Goal: Information Seeking & Learning: Check status

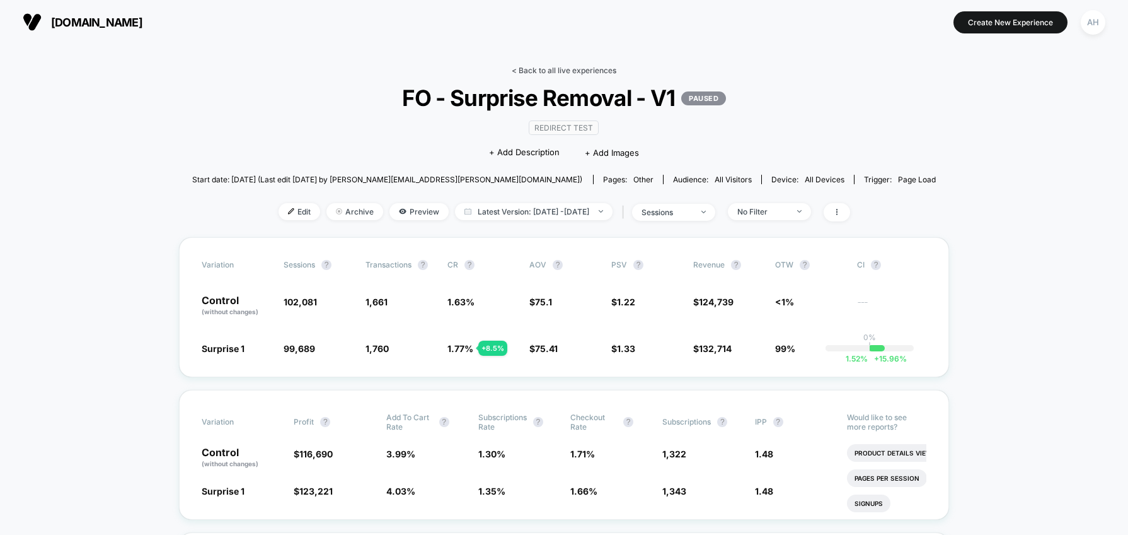
click at [566, 66] on link "< Back to all live experiences" at bounding box center [564, 70] width 105 height 9
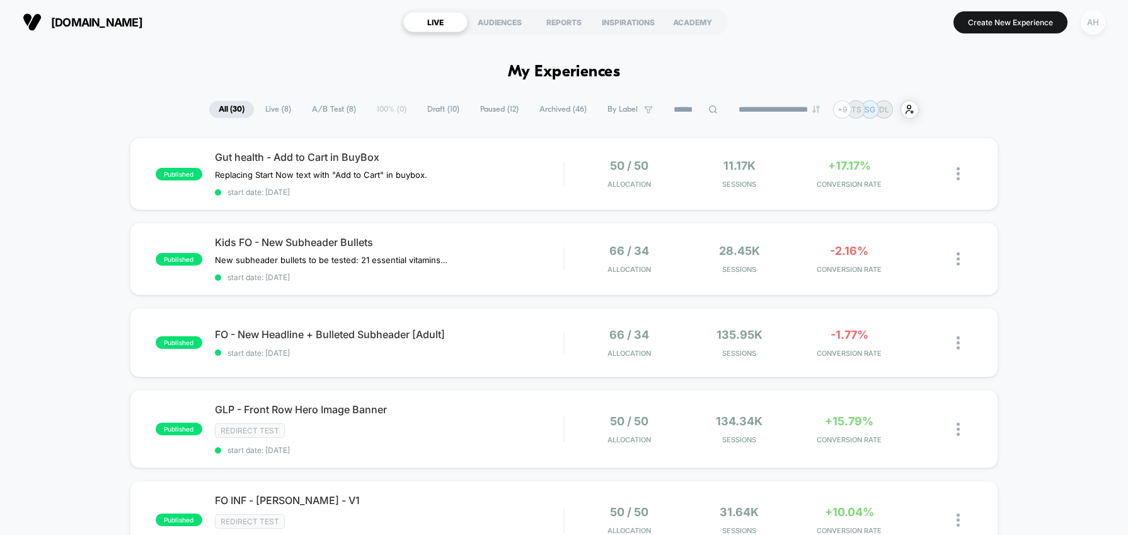
click at [1086, 26] on div "AH" at bounding box center [1093, 22] width 25 height 25
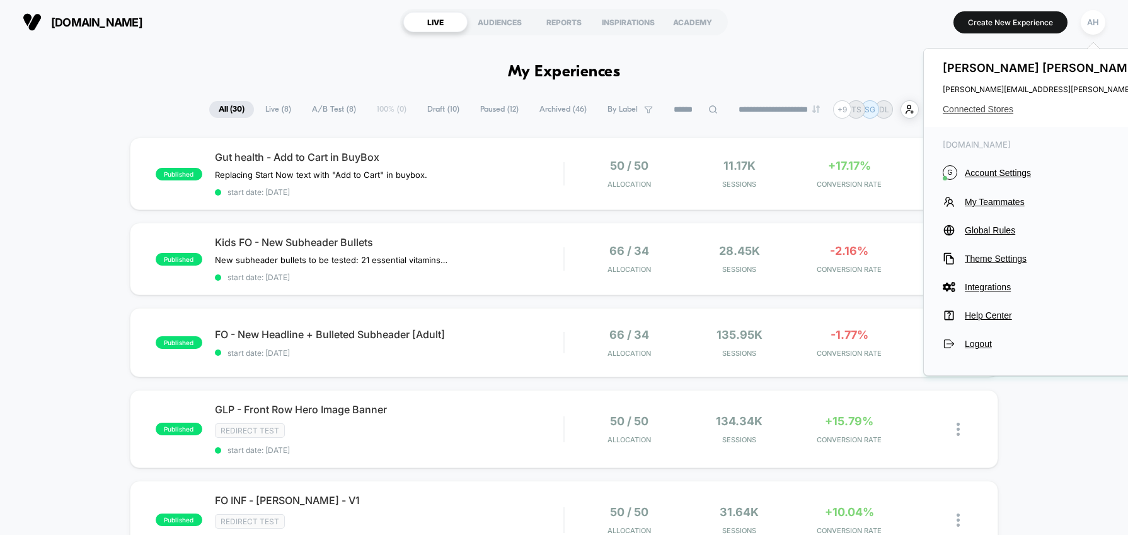
click at [984, 113] on span "Connected Stores" at bounding box center [1068, 109] width 250 height 10
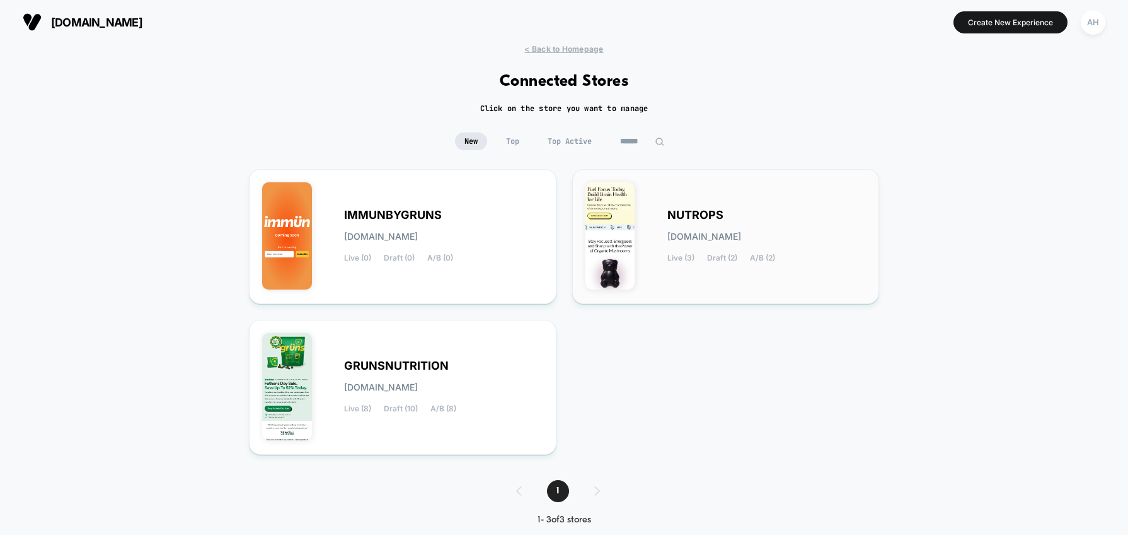
click at [692, 236] on span "[DOMAIN_NAME]" at bounding box center [705, 236] width 74 height 9
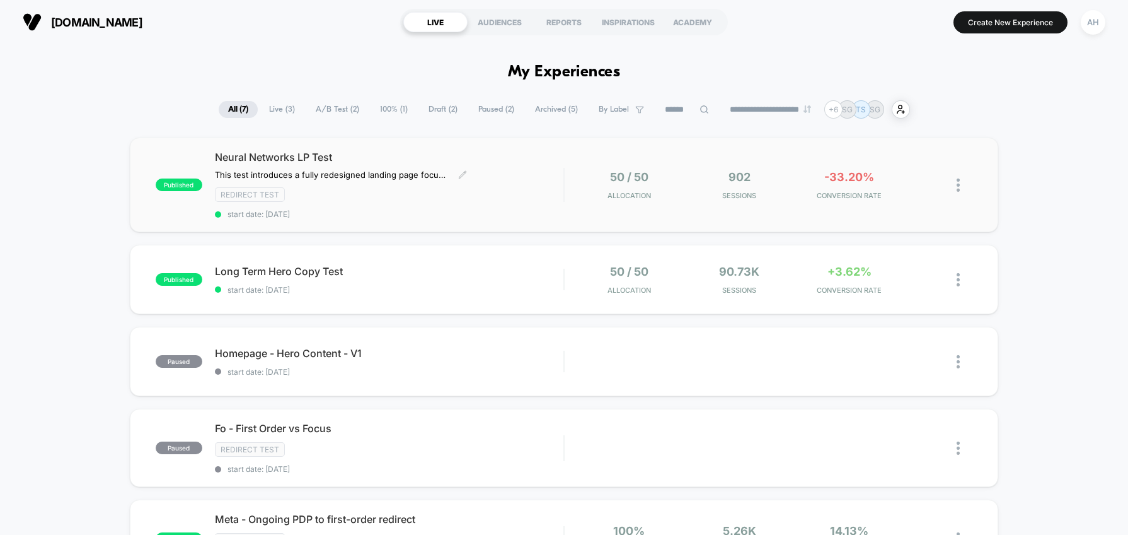
click at [534, 203] on div "Neural Networks LP Test This test introduces a fully redesigned landing page fo…" at bounding box center [389, 185] width 349 height 68
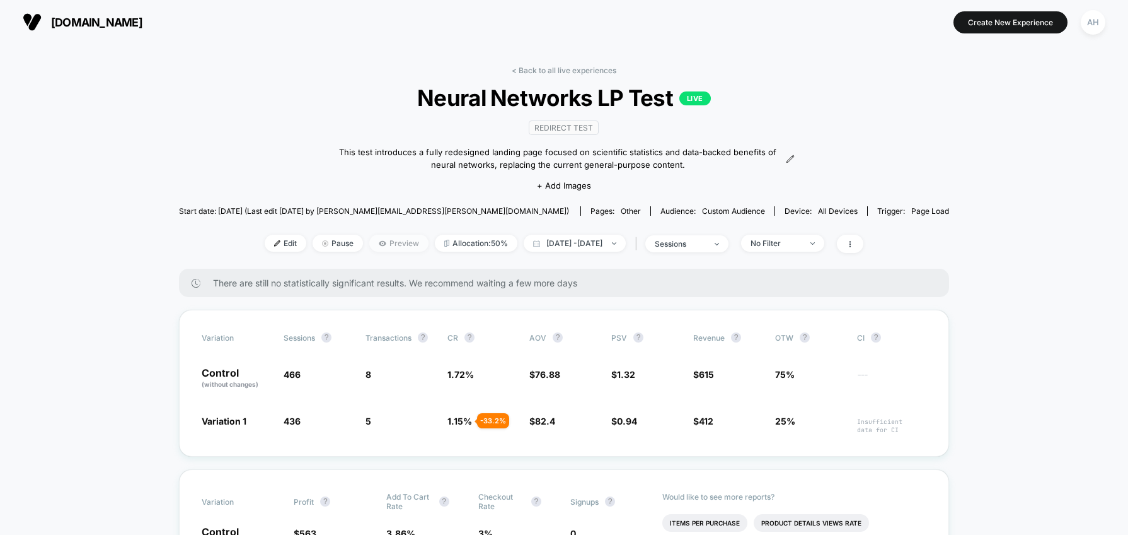
click at [379, 241] on span "Preview" at bounding box center [398, 243] width 59 height 17
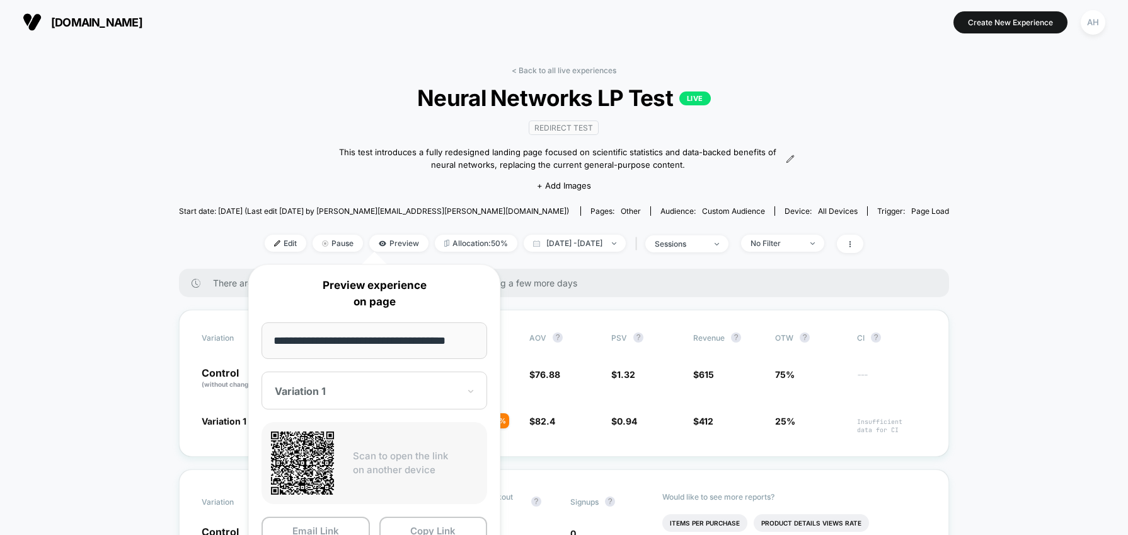
click at [328, 395] on div at bounding box center [367, 391] width 184 height 13
click at [311, 456] on div "CONTROL" at bounding box center [374, 457] width 213 height 23
click at [431, 451] on p "Scan to open the link on another device" at bounding box center [415, 463] width 125 height 28
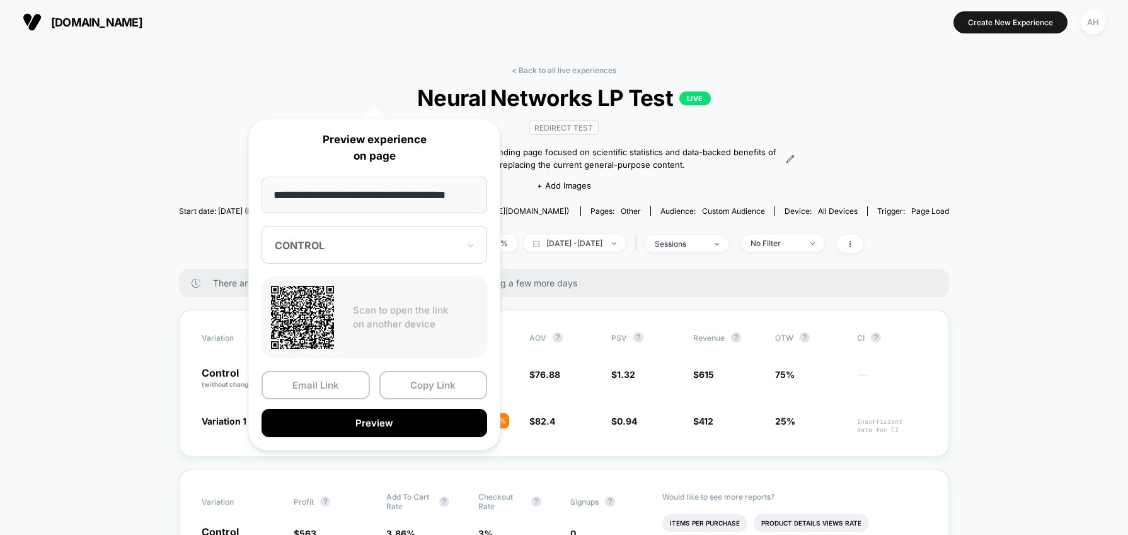
scroll to position [210, 0]
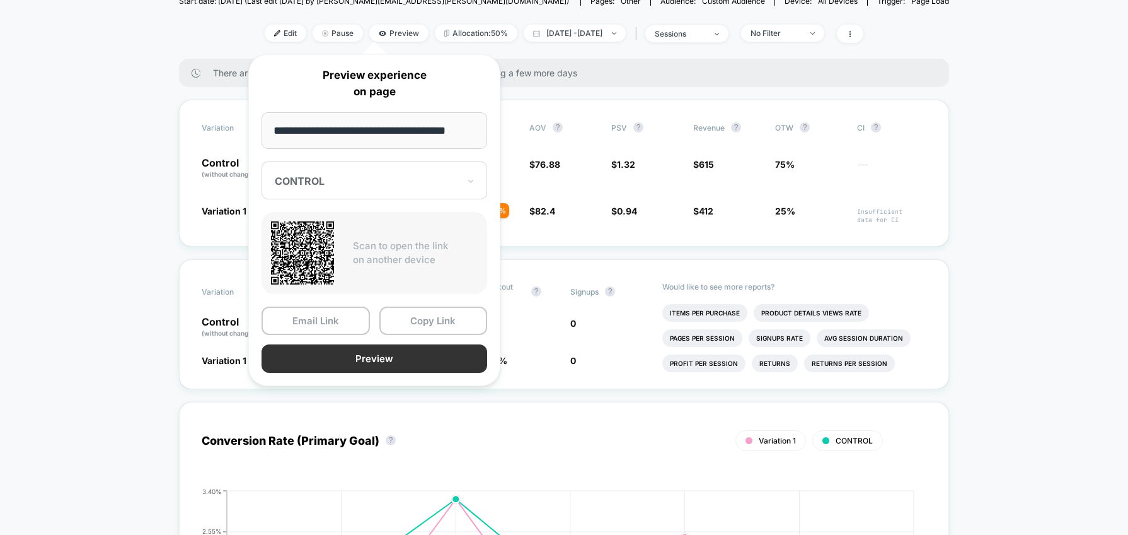
click at [378, 357] on button "Preview" at bounding box center [375, 358] width 226 height 28
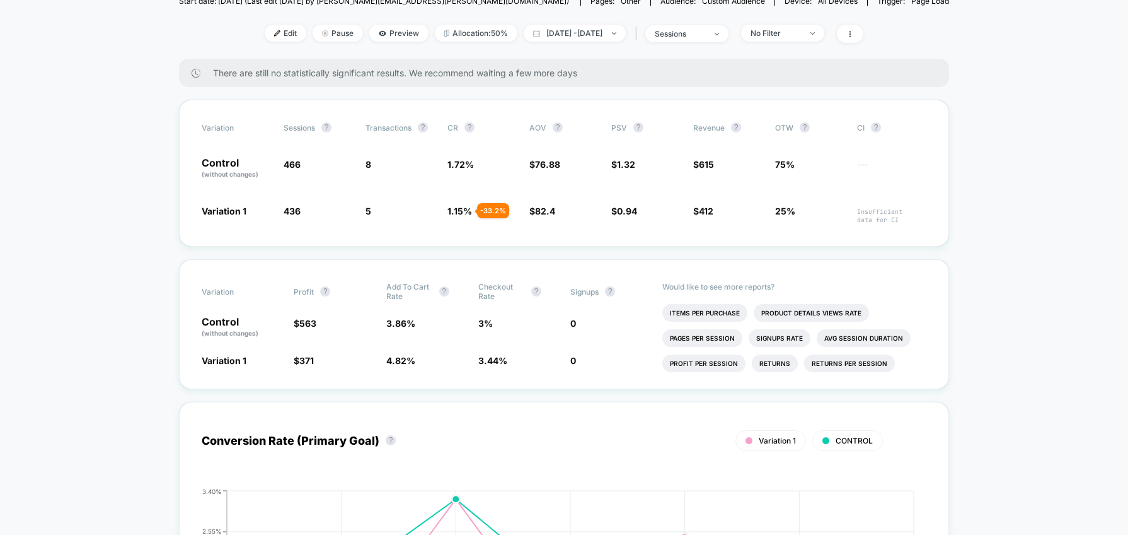
scroll to position [0, 0]
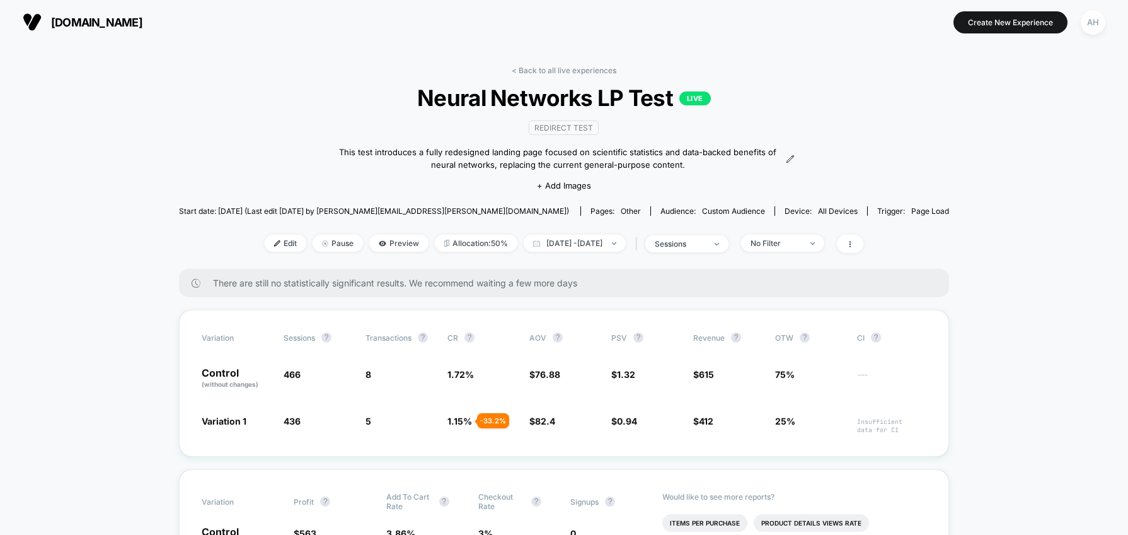
click at [587, 75] on div "< Back to all live experiences Neural Networks LP Test LIVE Redirect Test This …" at bounding box center [564, 167] width 770 height 203
click at [587, 67] on link "< Back to all live experiences" at bounding box center [564, 70] width 105 height 9
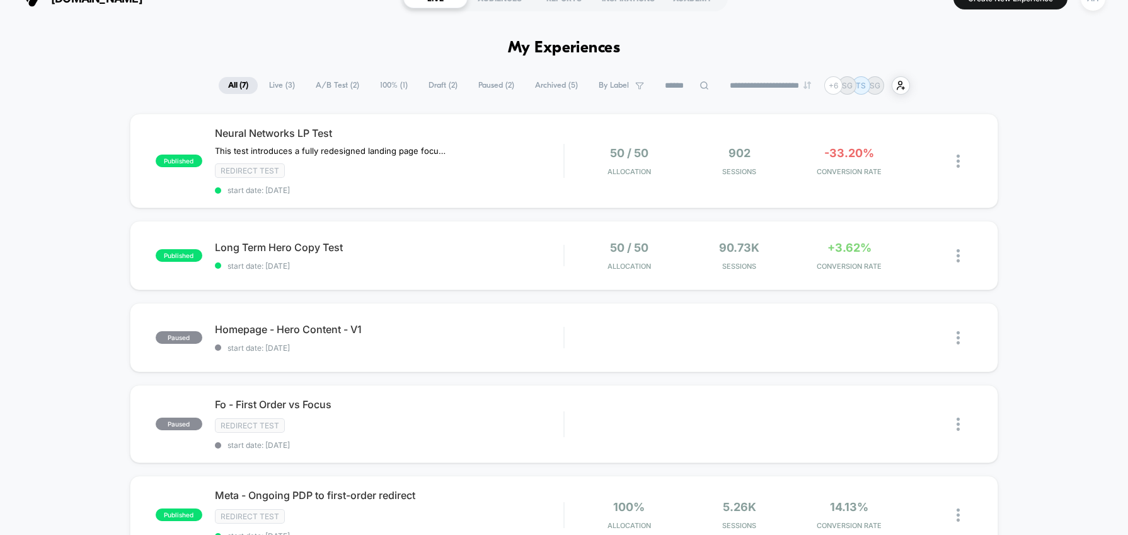
scroll to position [32, 0]
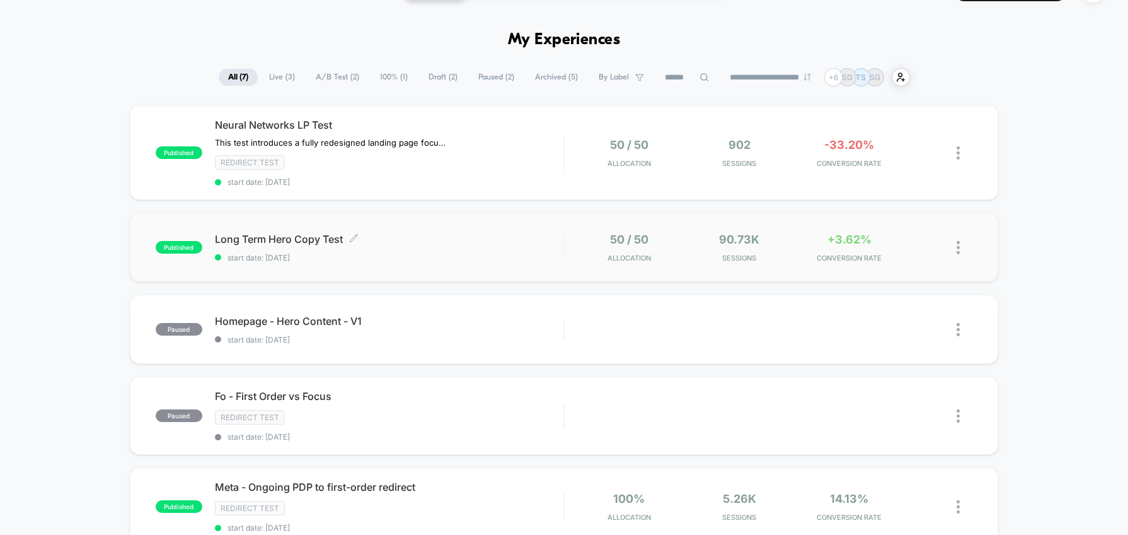
click at [488, 241] on span "Long Term Hero Copy Test Click to edit experience details" at bounding box center [389, 239] width 349 height 13
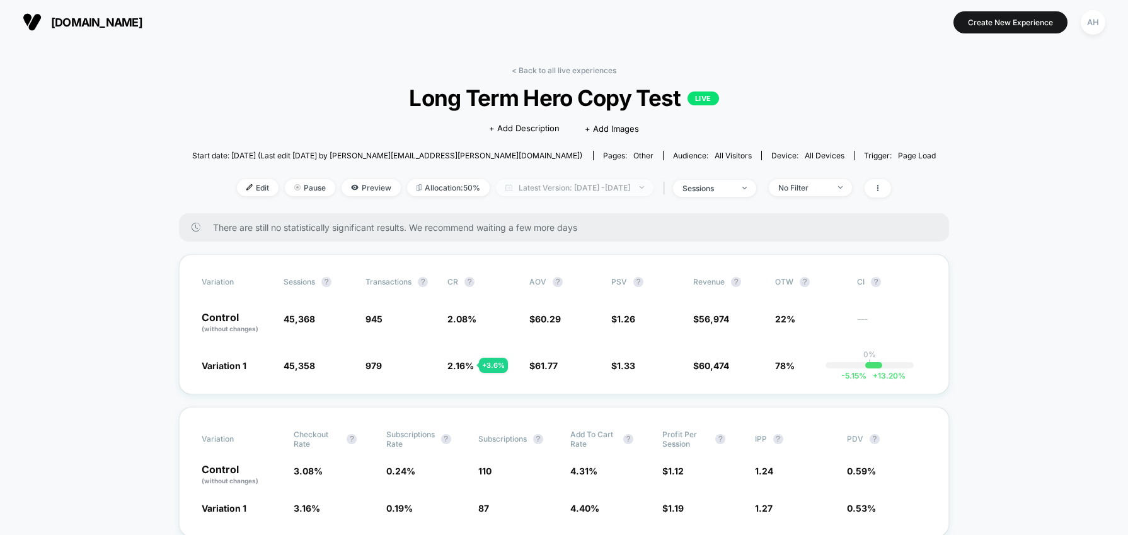
click at [583, 192] on span "Latest Version: [DATE] - [DATE]" at bounding box center [575, 187] width 158 height 17
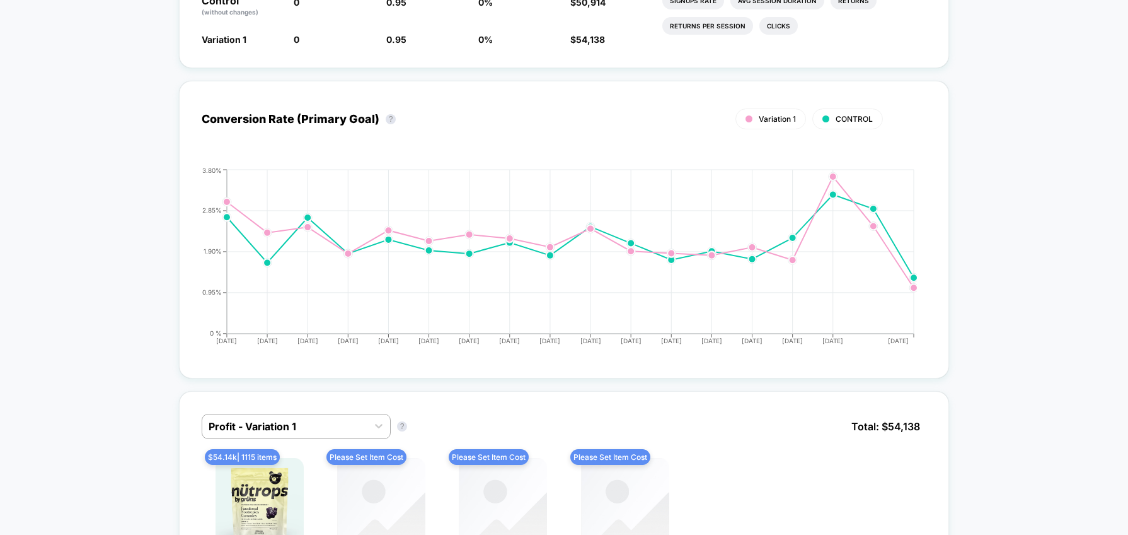
scroll to position [531, 0]
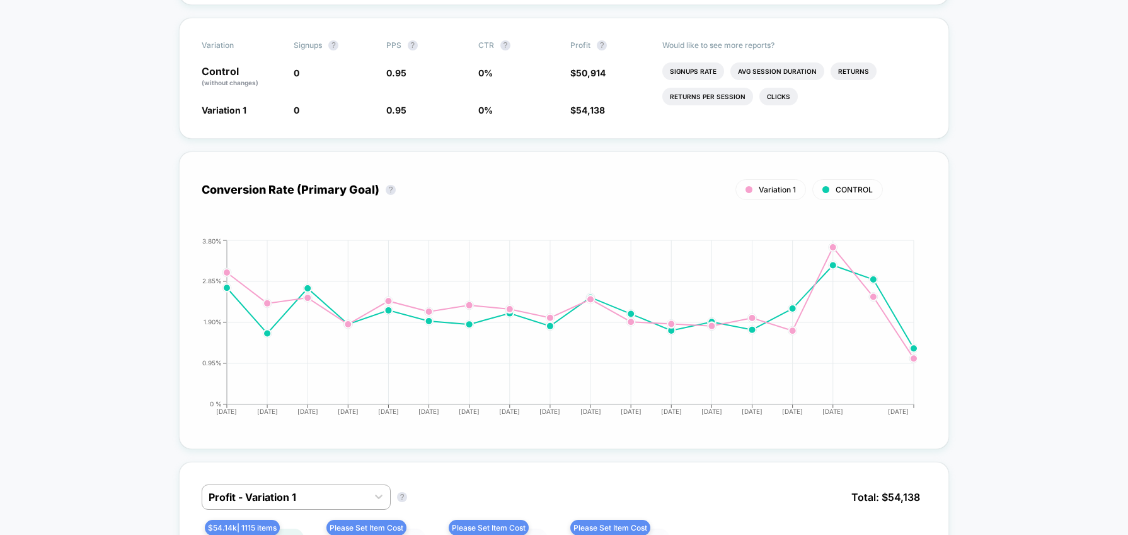
click at [917, 208] on div "Conversion Rate (Primary Goal) ? Variation 1 CONTROL Hide [DATE] [DATE] [DATE] …" at bounding box center [564, 300] width 725 height 252
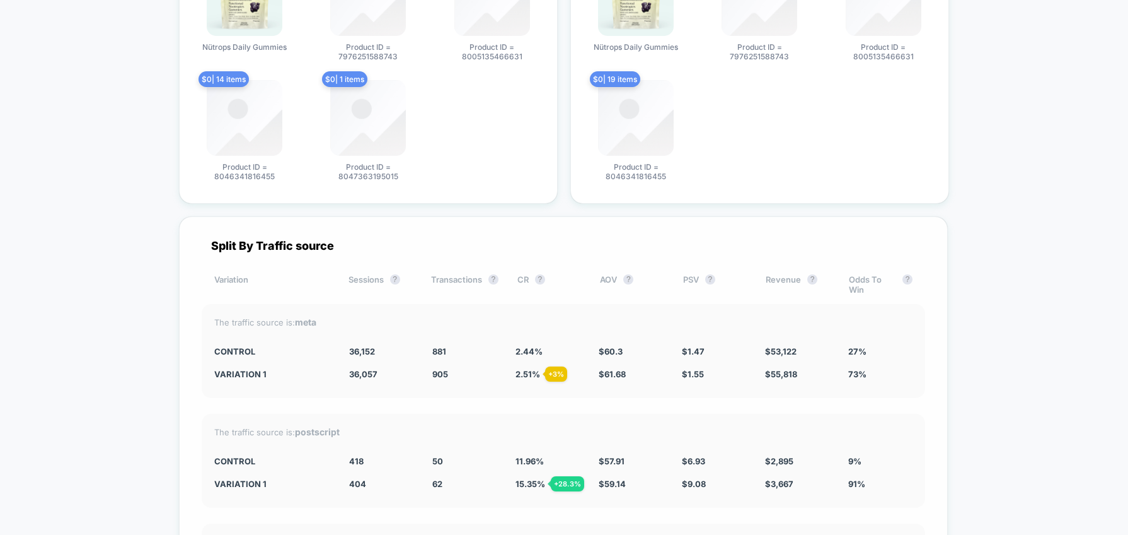
scroll to position [6211, 0]
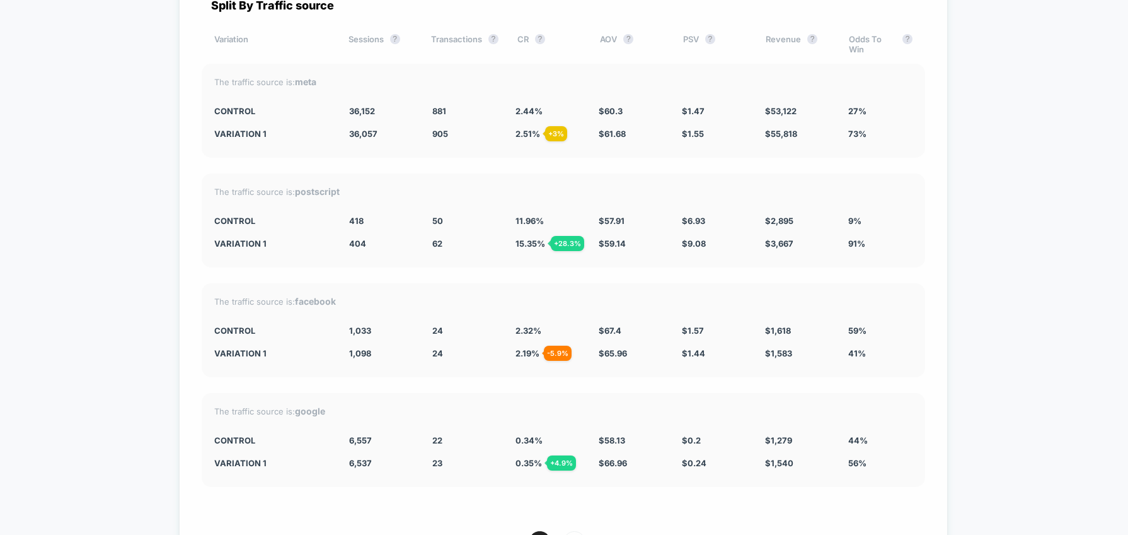
drag, startPoint x: 345, startPoint y: 190, endPoint x: 301, endPoint y: 191, distance: 44.8
click at [301, 191] on div "The traffic source is: postscript" at bounding box center [563, 191] width 698 height 11
click at [295, 196] on div "The traffic source is: postscript CONTROL 418 50 11.96 % $ 57.91 $ 6.93 $ 2,895…" at bounding box center [564, 220] width 724 height 94
drag, startPoint x: 296, startPoint y: 194, endPoint x: 337, endPoint y: 194, distance: 41.6
click at [337, 194] on strong "postscript" at bounding box center [317, 191] width 45 height 11
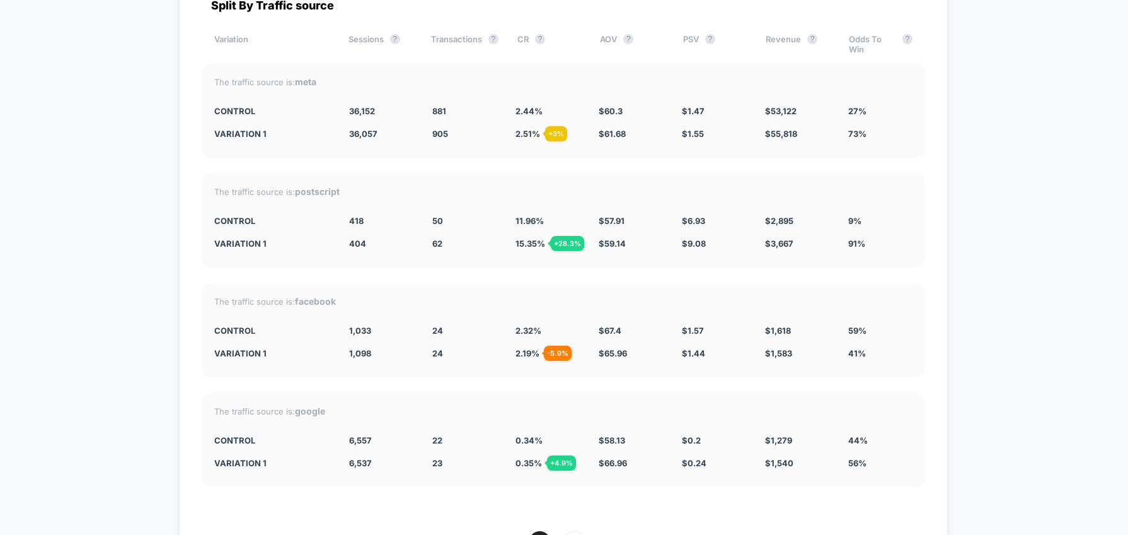
click at [927, 93] on div "Split By Traffic source Variation Sessions ? Transactions ? CR ? AOV ? PSV ? Re…" at bounding box center [563, 287] width 769 height 623
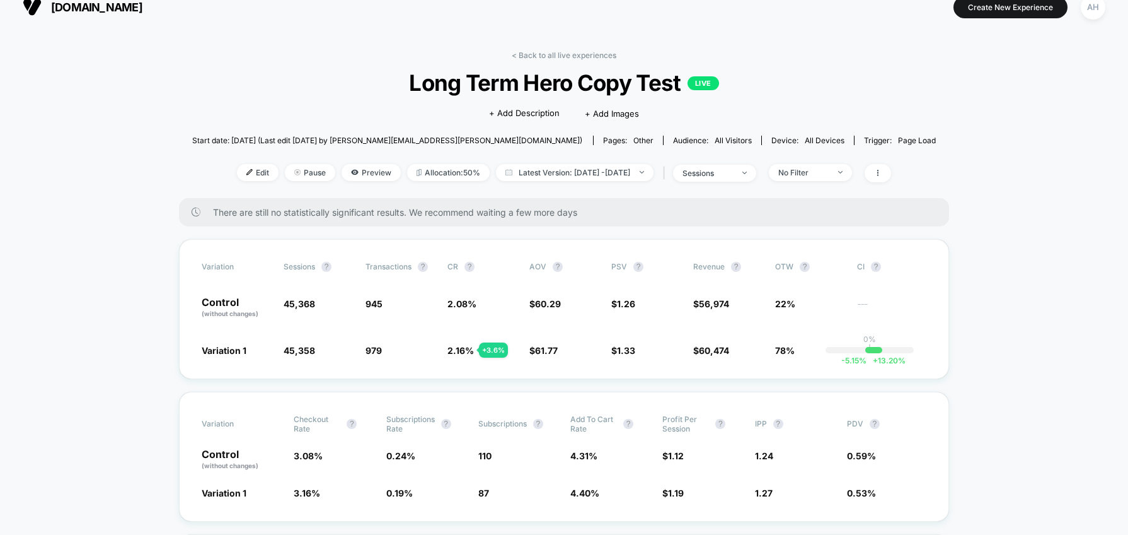
scroll to position [40, 0]
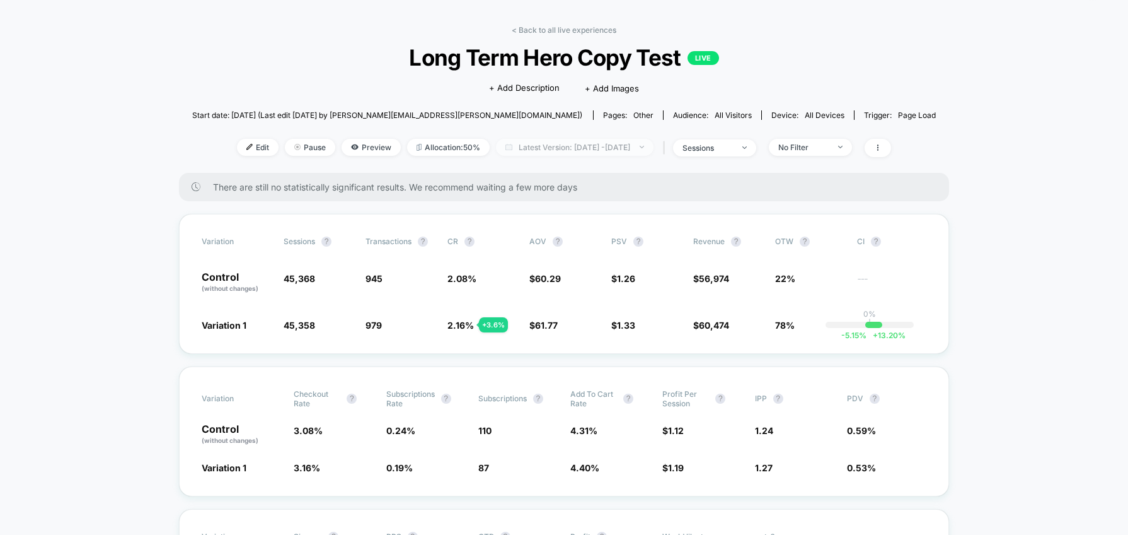
click at [569, 143] on span "Latest Version: [DATE] - [DATE]" at bounding box center [575, 147] width 158 height 17
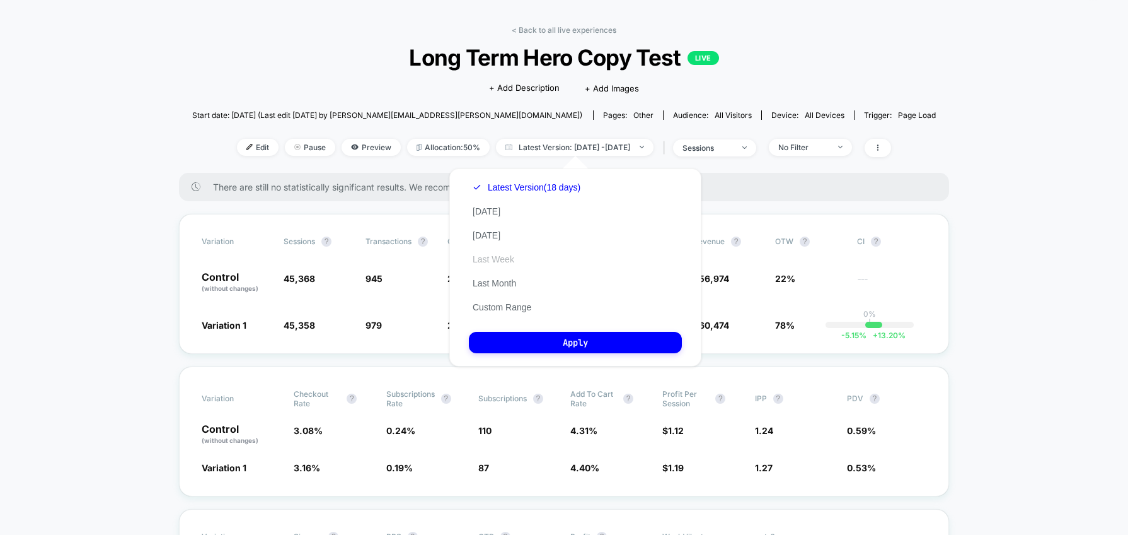
click at [489, 264] on button "Last Week" at bounding box center [493, 258] width 49 height 11
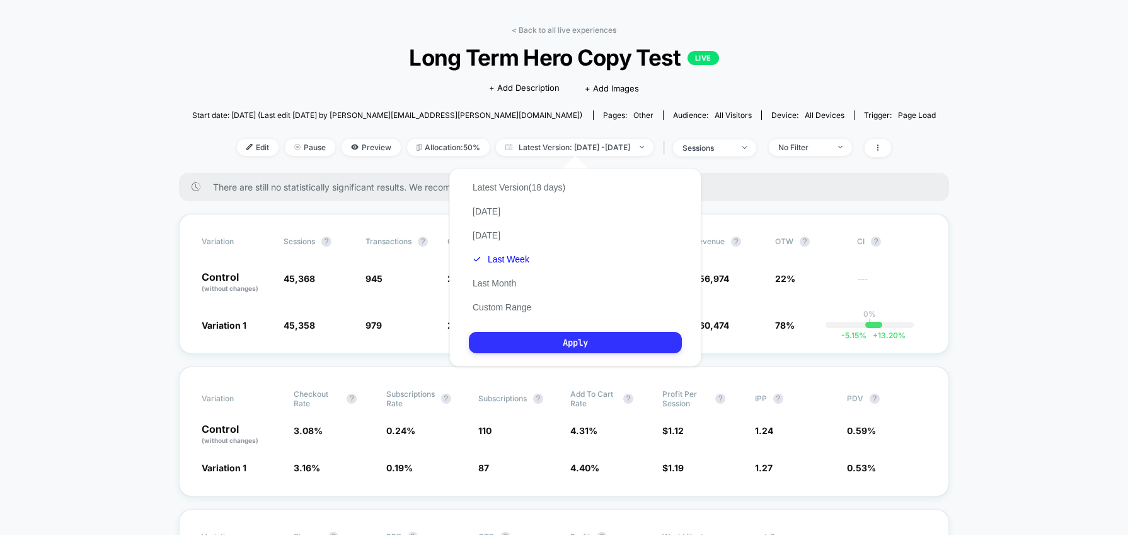
click at [569, 339] on button "Apply" at bounding box center [575, 342] width 213 height 21
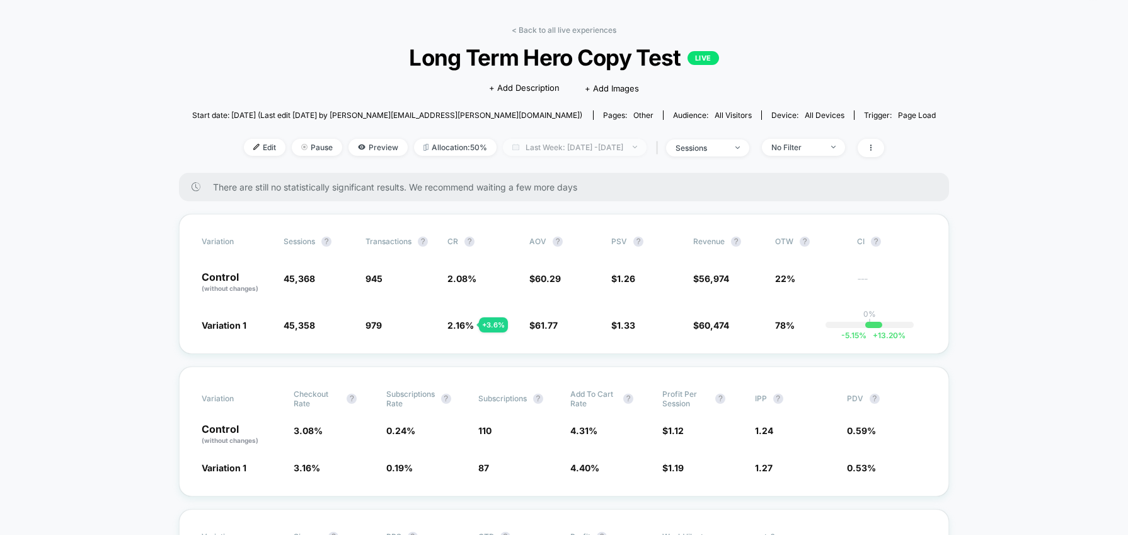
click at [589, 149] on span "Last Week: [DATE] - [DATE]" at bounding box center [575, 147] width 144 height 17
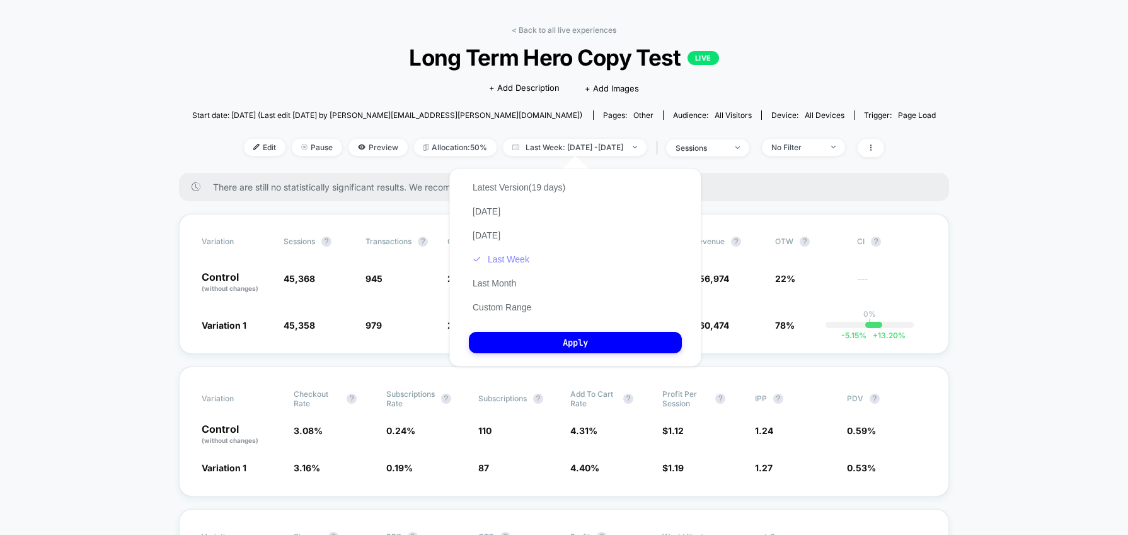
click at [520, 254] on button "Last Week" at bounding box center [501, 258] width 64 height 11
click at [551, 344] on button "Apply" at bounding box center [575, 342] width 213 height 21
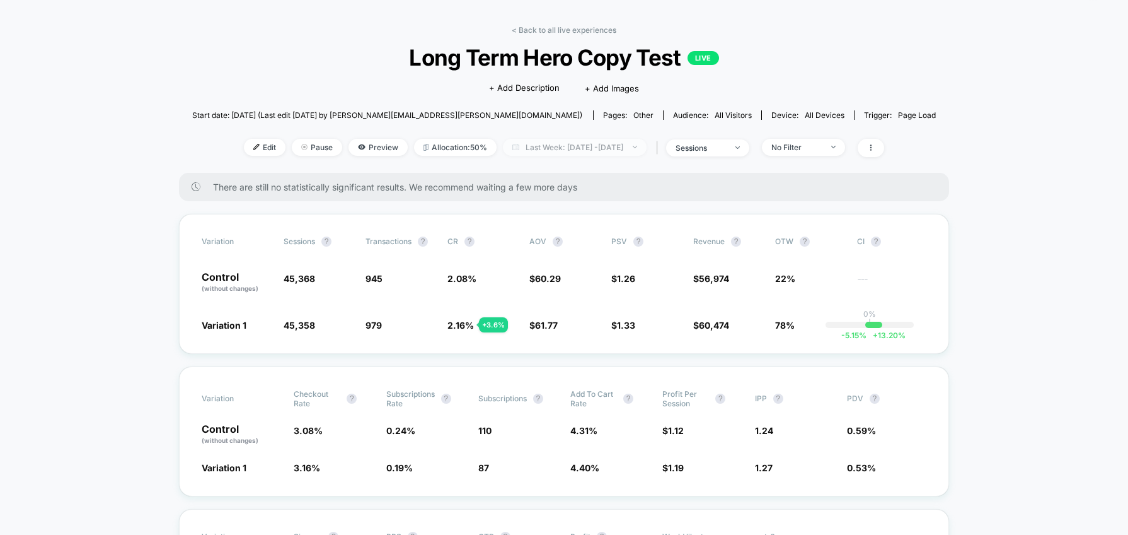
click at [570, 145] on span "Last Week: [DATE] - [DATE]" at bounding box center [575, 147] width 144 height 17
select select "*"
select select "****"
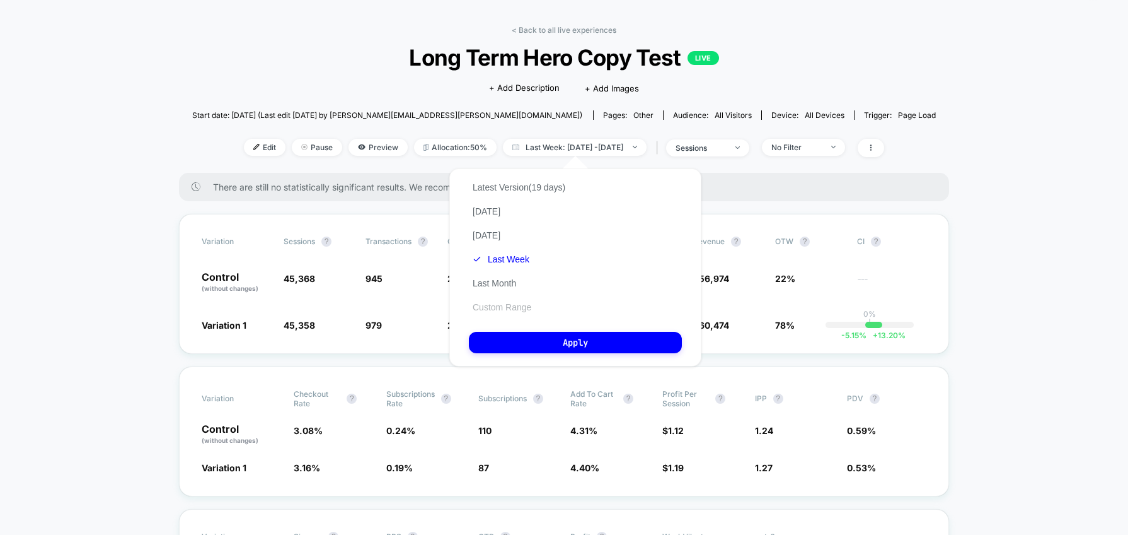
click at [517, 309] on button "Custom Range" at bounding box center [502, 306] width 66 height 11
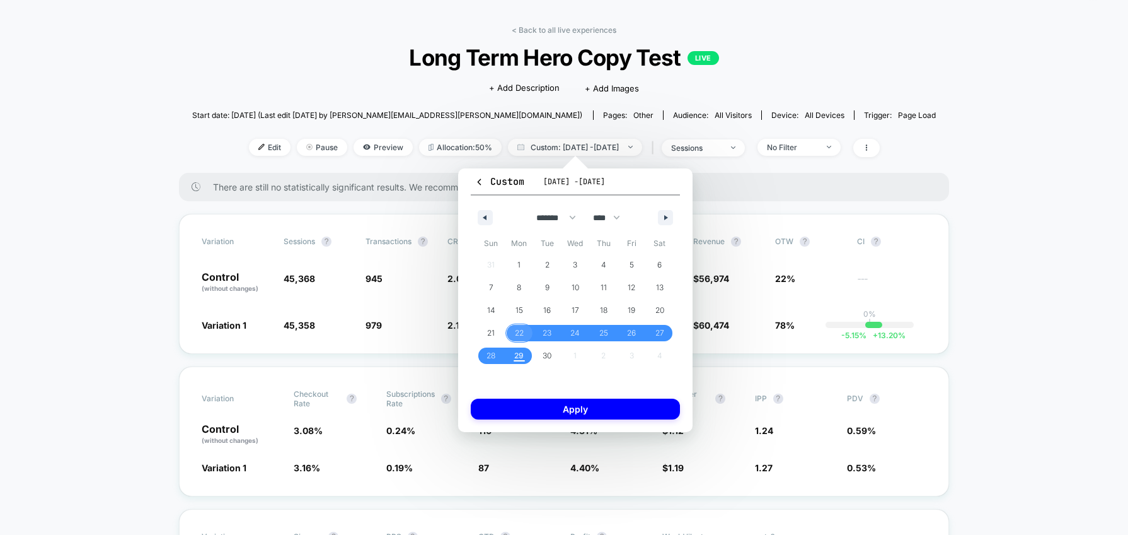
drag, startPoint x: 513, startPoint y: 332, endPoint x: 514, endPoint y: 344, distance: 12.7
click at [513, 332] on span "22" at bounding box center [520, 333] width 28 height 16
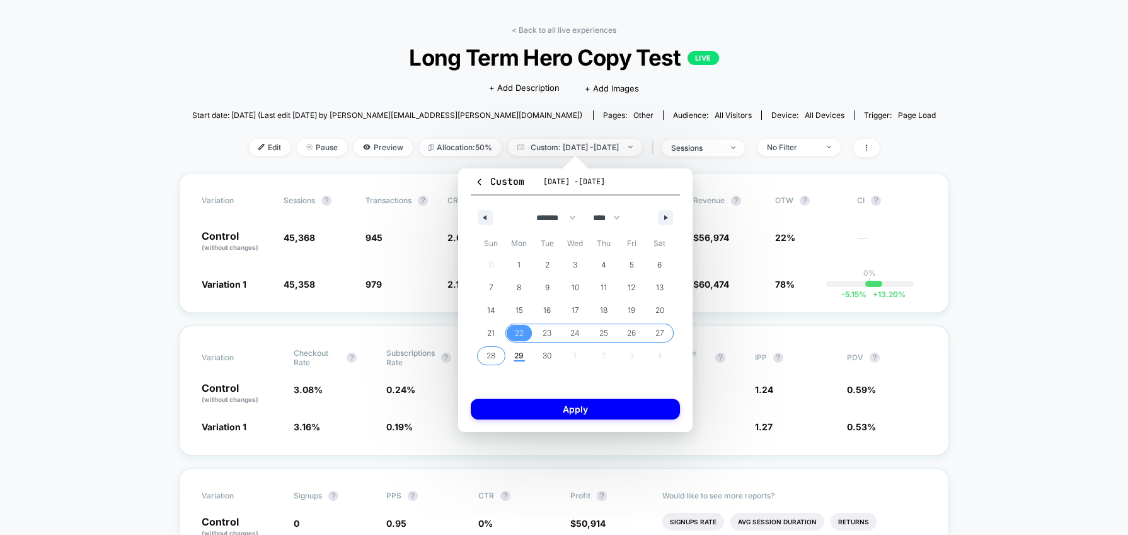
click at [491, 353] on span "28" at bounding box center [491, 355] width 9 height 23
click at [565, 408] on button "Apply" at bounding box center [575, 408] width 209 height 21
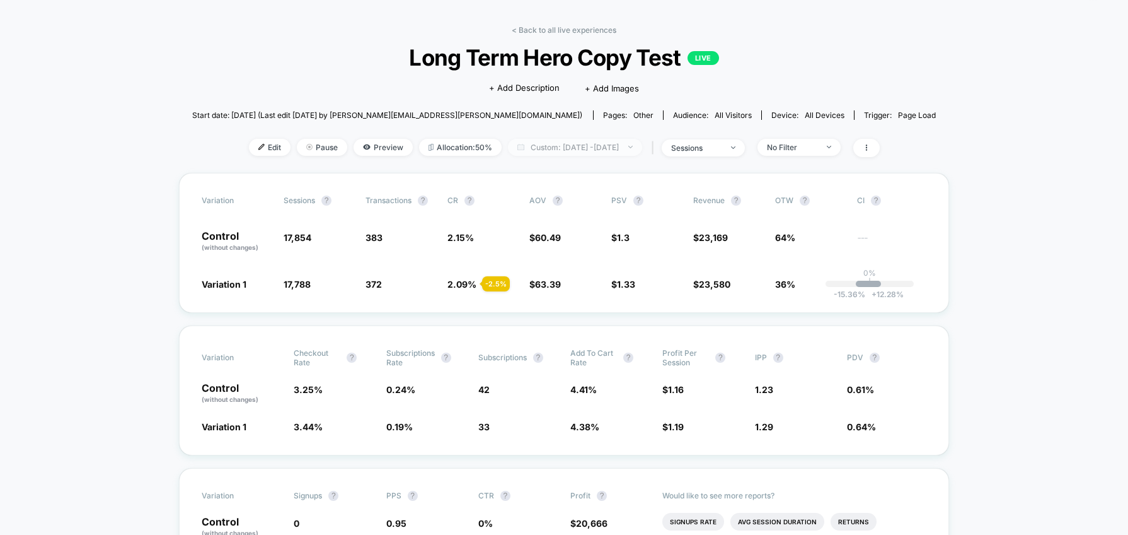
click at [608, 148] on span "Custom: [DATE] - [DATE]" at bounding box center [575, 147] width 134 height 17
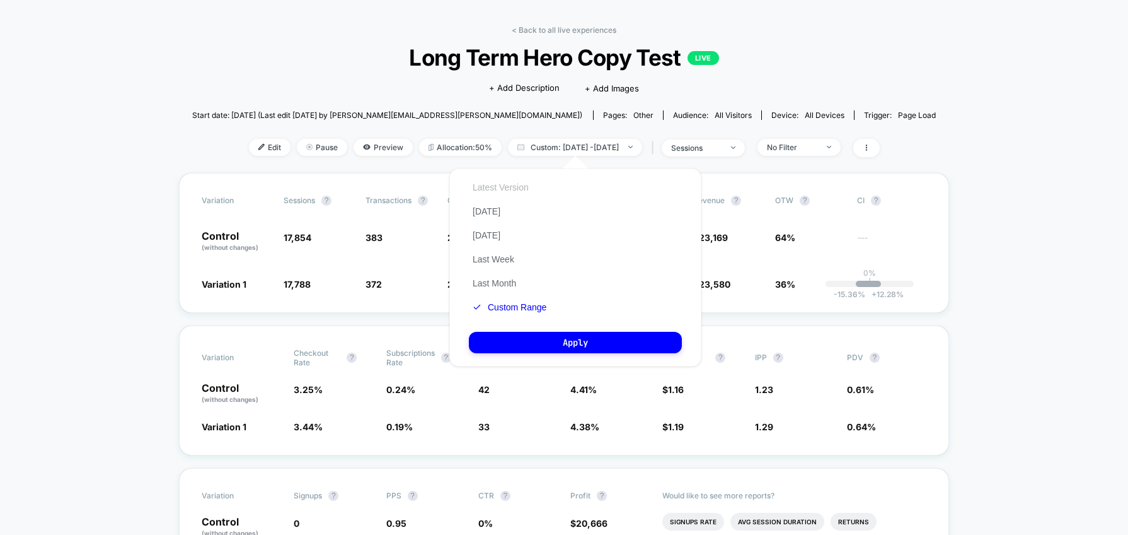
click at [518, 184] on button "Latest Version" at bounding box center [501, 187] width 64 height 11
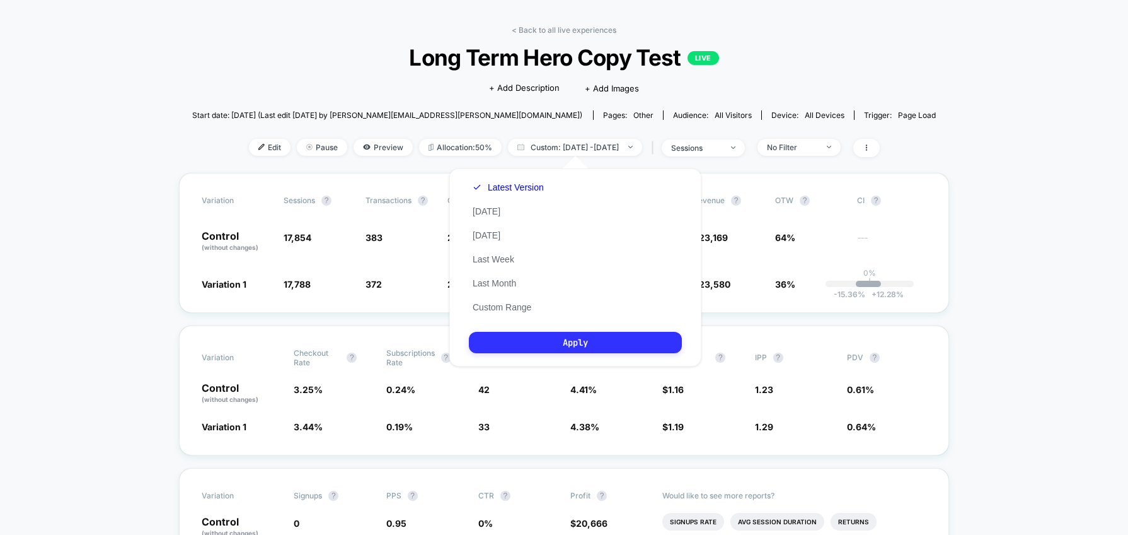
click at [582, 343] on button "Apply" at bounding box center [575, 342] width 213 height 21
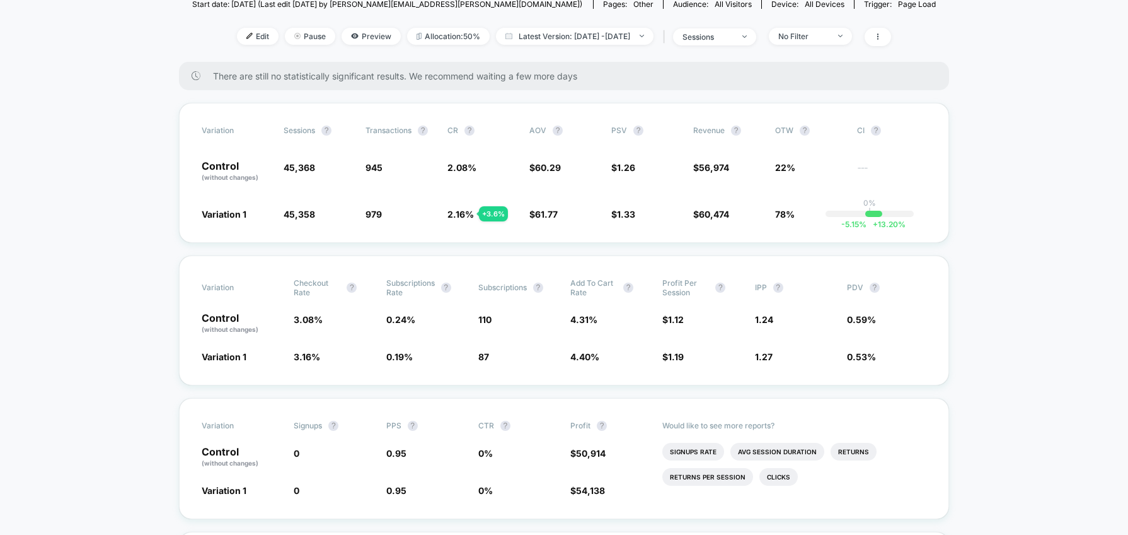
scroll to position [216, 0]
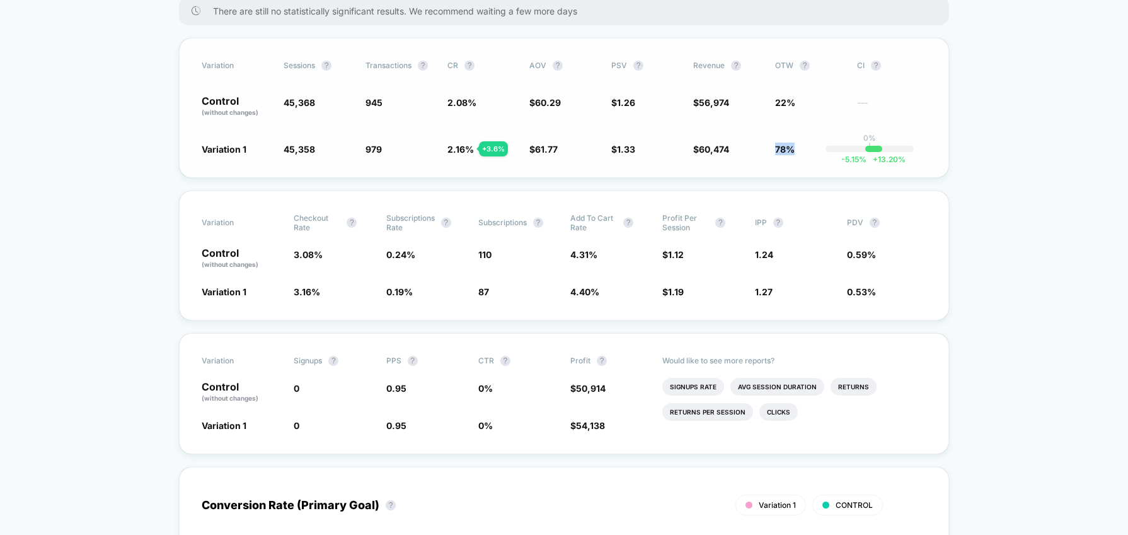
drag, startPoint x: 799, startPoint y: 150, endPoint x: 758, endPoint y: 146, distance: 41.1
click at [758, 146] on div "Variation 1 45,358 - 0.02 % 979 + 3.6 % 2.16 % + 3.6 % $ 61.77 + 2.5 % $ 1.33 +…" at bounding box center [564, 148] width 725 height 13
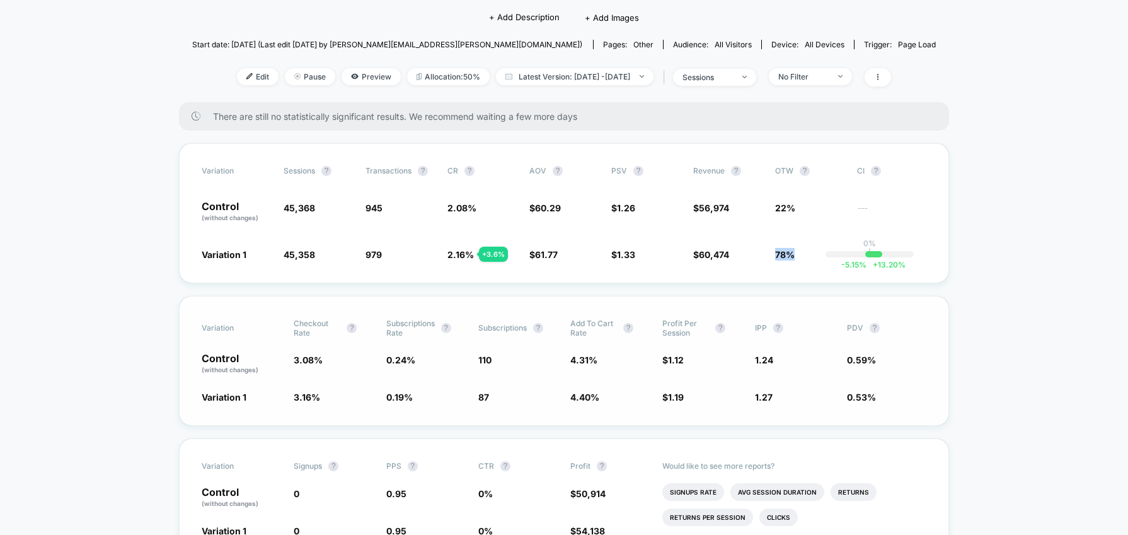
scroll to position [0, 0]
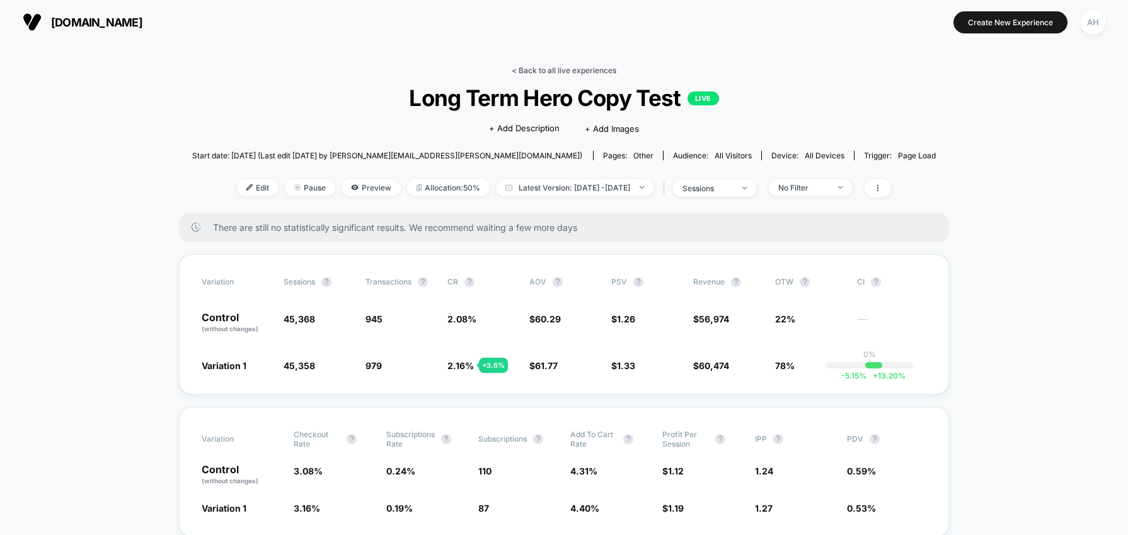
click at [530, 69] on link "< Back to all live experiences" at bounding box center [564, 70] width 105 height 9
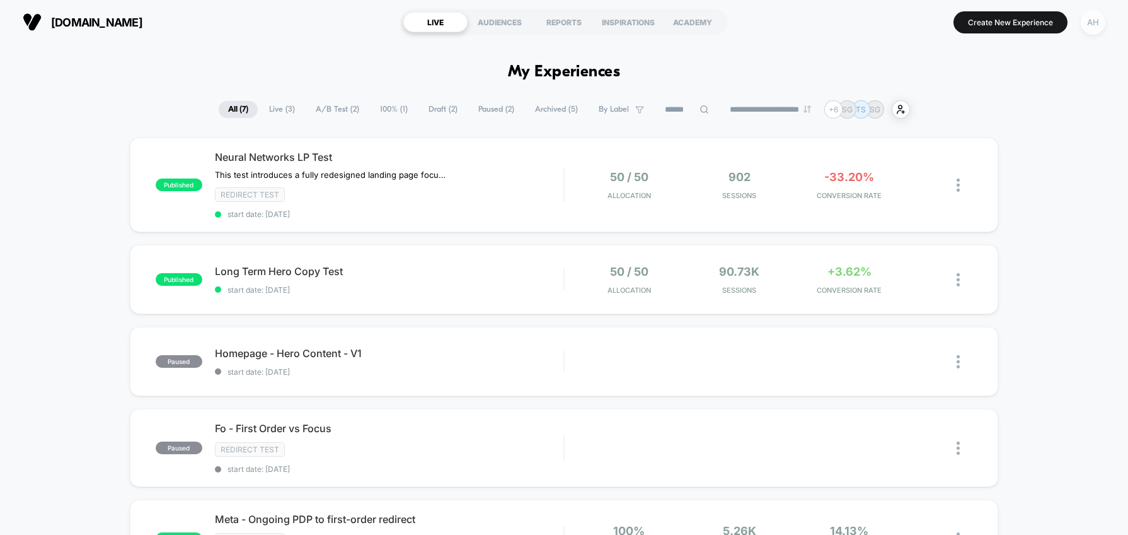
click at [1092, 26] on div "AH" at bounding box center [1093, 22] width 25 height 25
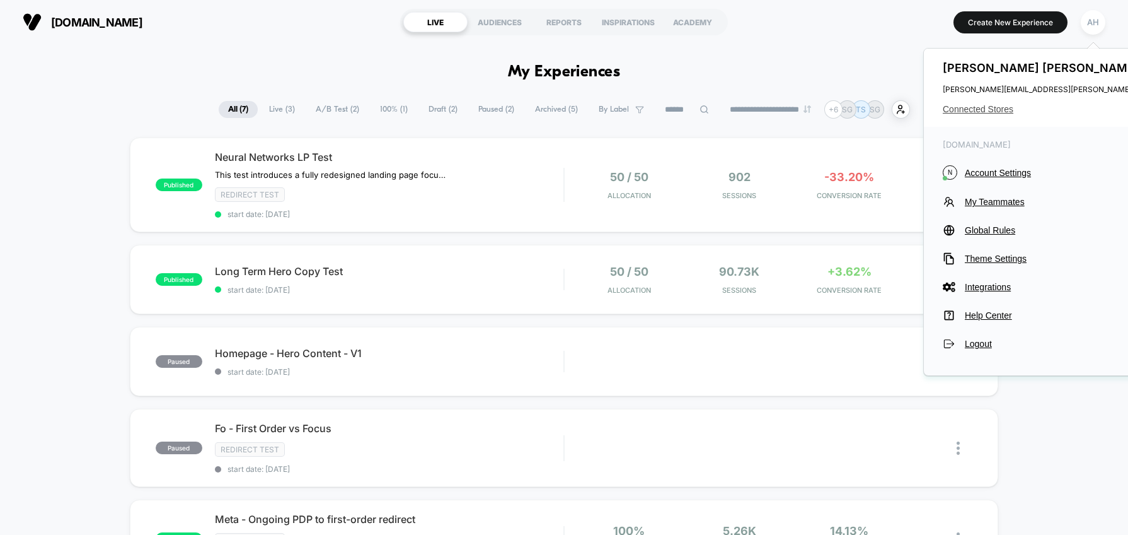
click at [983, 112] on span "Connected Stores" at bounding box center [1068, 109] width 250 height 10
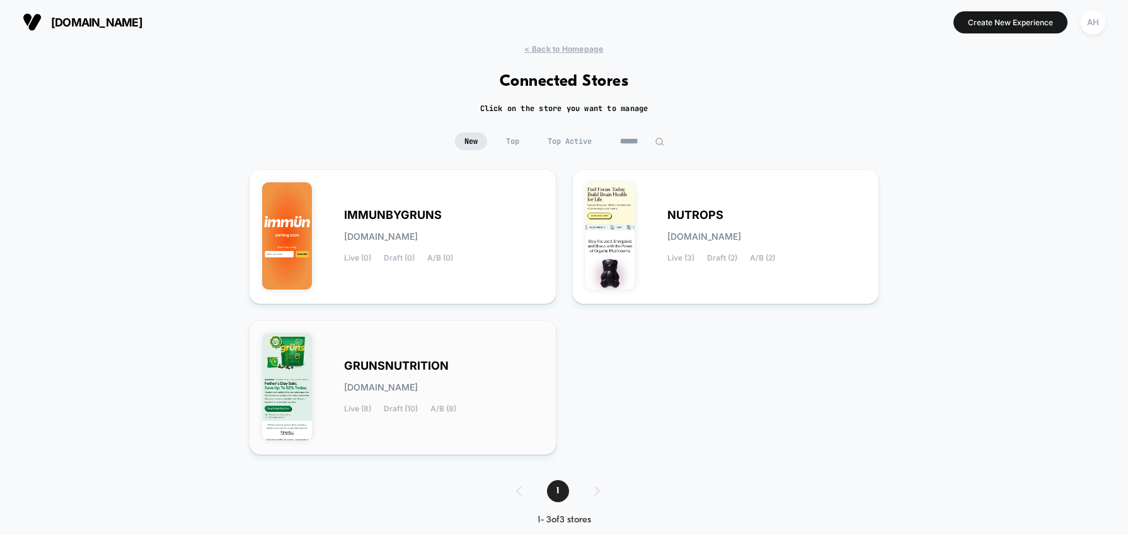
click at [414, 357] on div "GRUNSNUTRITION [DOMAIN_NAME] Live (8) Draft (10) A/B (8)" at bounding box center [402, 387] width 281 height 108
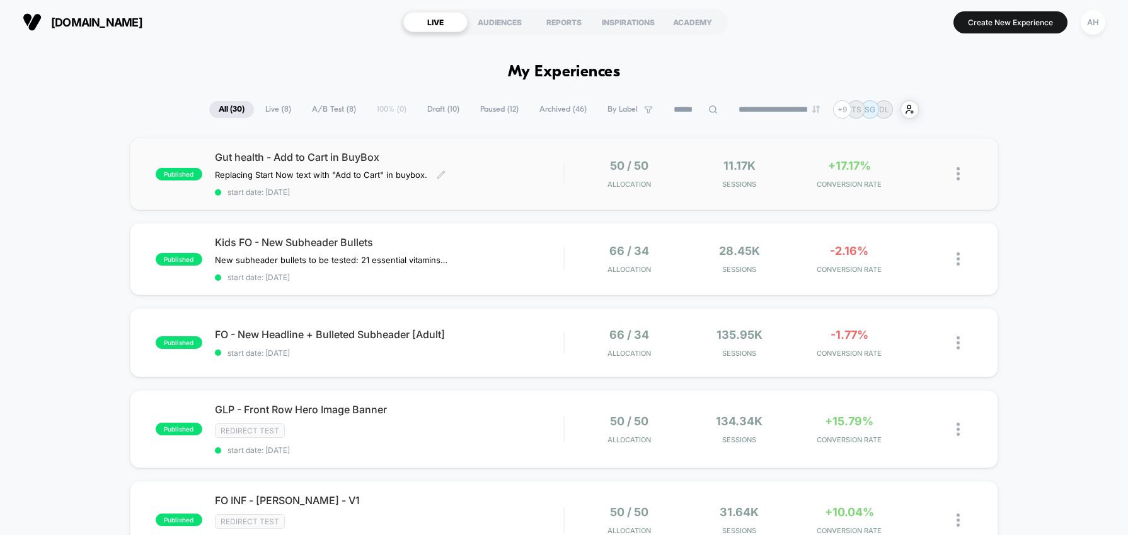
click at [505, 165] on div "Gut health - Add to Cart in BuyBox Replacing Start Now text with "Add to Cart" …" at bounding box center [389, 174] width 349 height 46
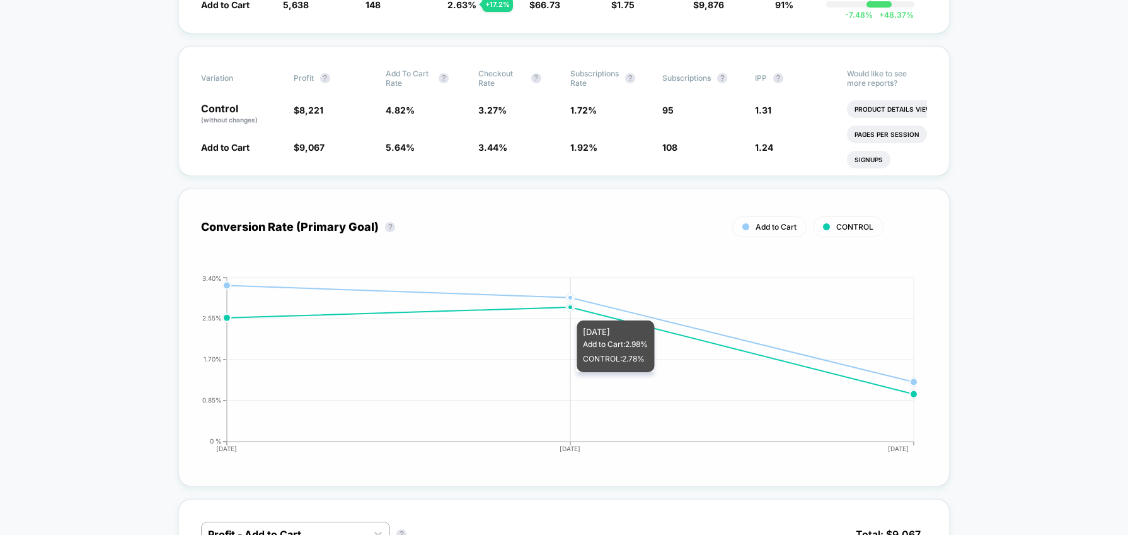
scroll to position [113, 0]
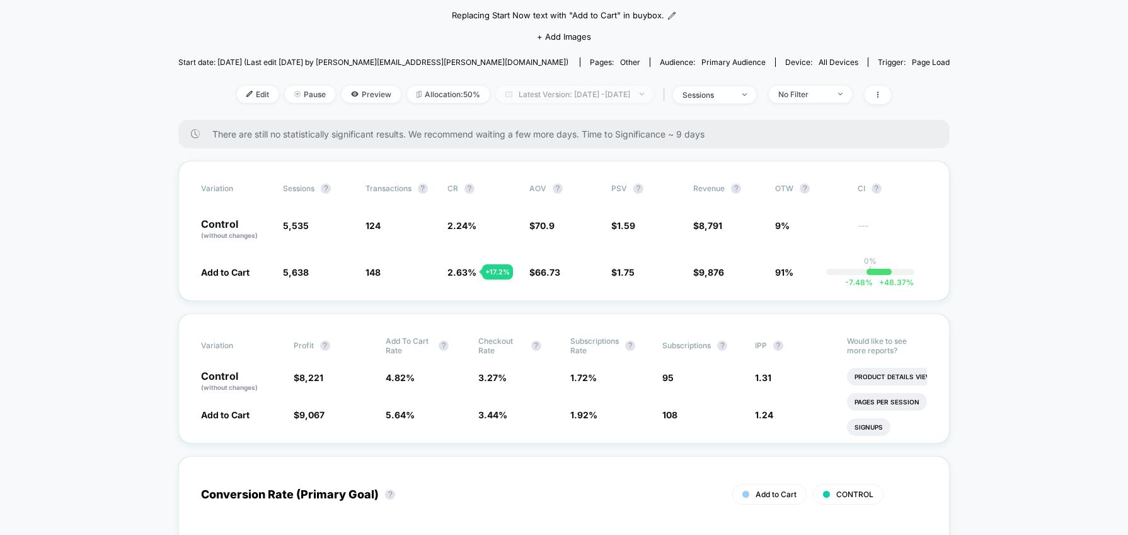
click at [599, 91] on span "Latest Version: [DATE] - [DATE]" at bounding box center [575, 94] width 158 height 17
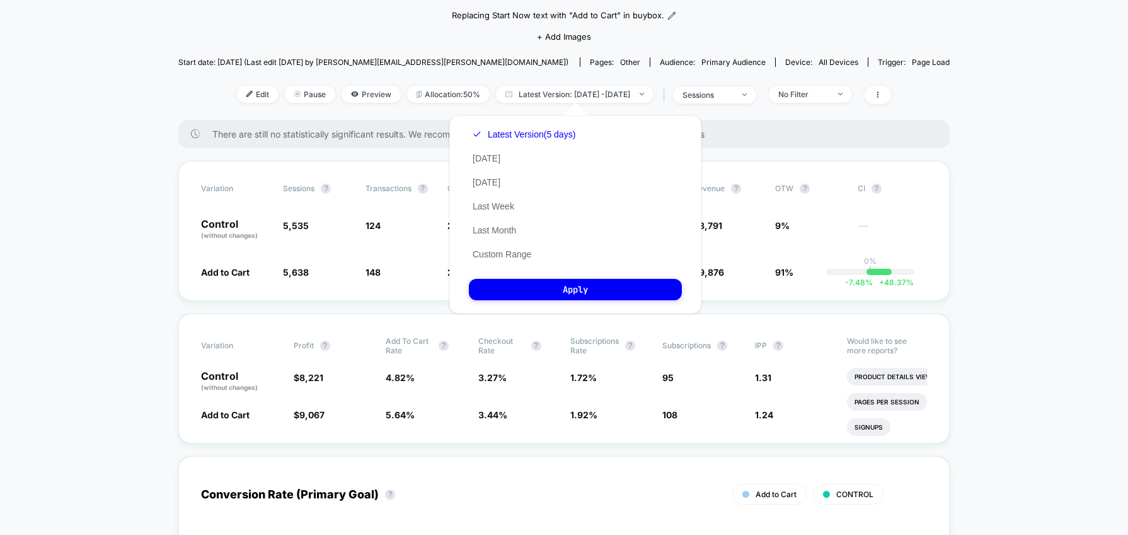
click at [517, 245] on div "Latest Version (5 days) [DATE] [DATE] Last Week Last Month Custom Range" at bounding box center [524, 194] width 110 height 144
click at [516, 250] on button "Custom Range" at bounding box center [502, 253] width 66 height 11
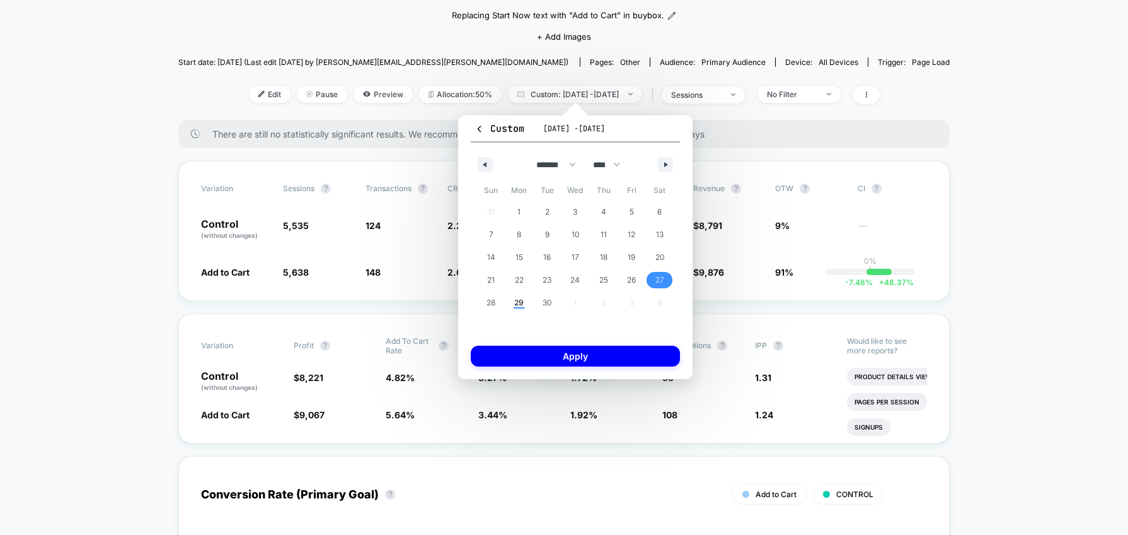
click at [661, 280] on span "27" at bounding box center [660, 280] width 9 height 23
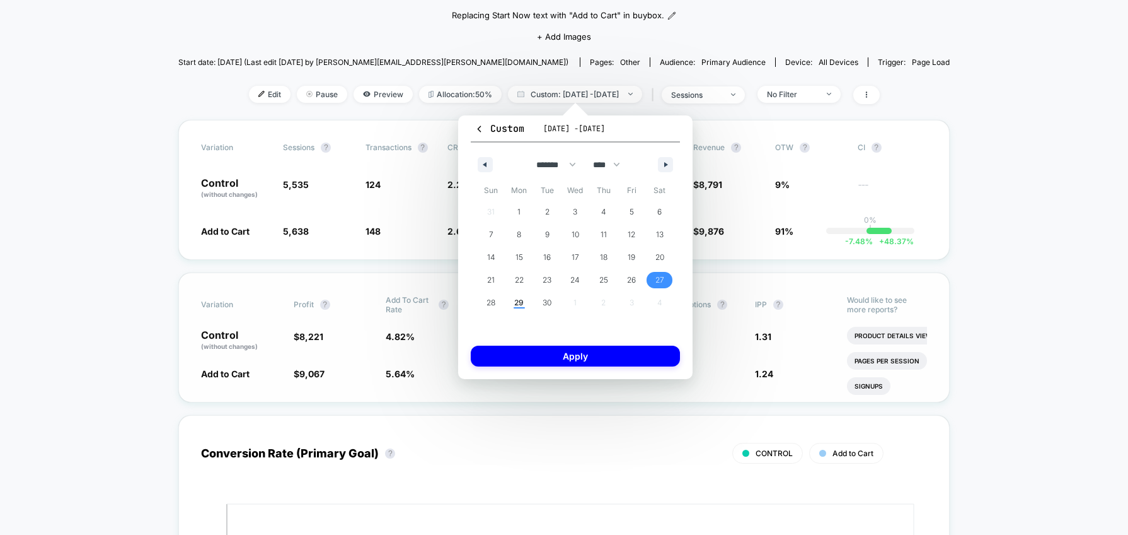
click at [601, 351] on button "Apply" at bounding box center [575, 355] width 209 height 21
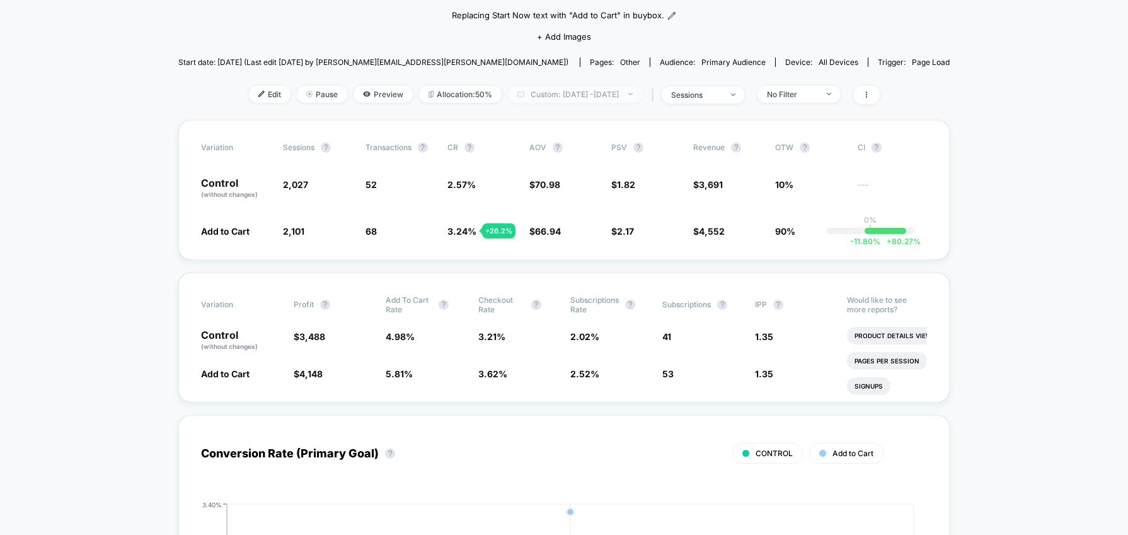
click at [611, 93] on span "Custom: [DATE] - [DATE]" at bounding box center [575, 94] width 134 height 17
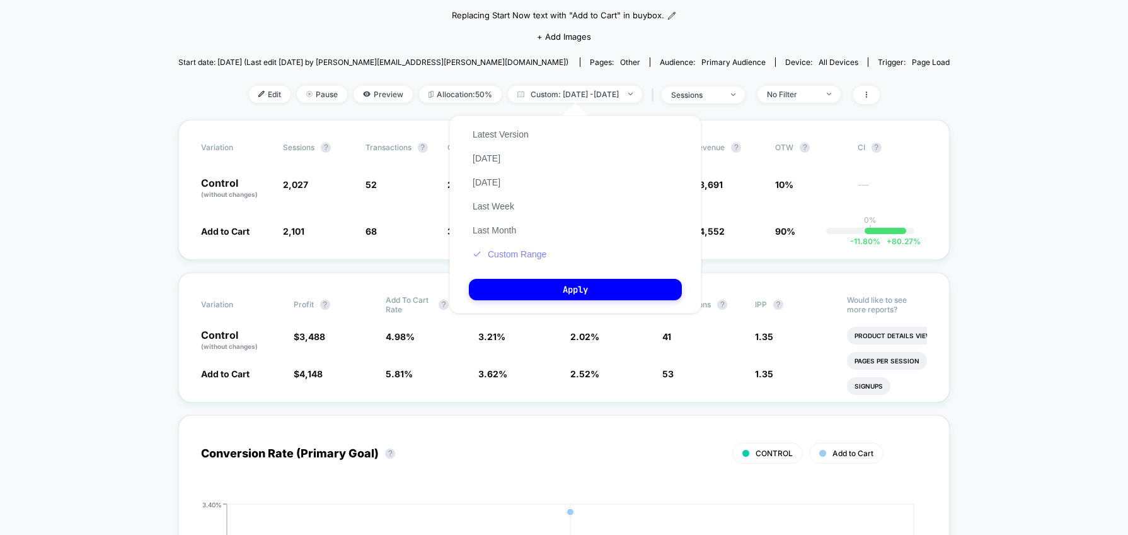
click at [523, 248] on button "Custom Range" at bounding box center [509, 253] width 81 height 11
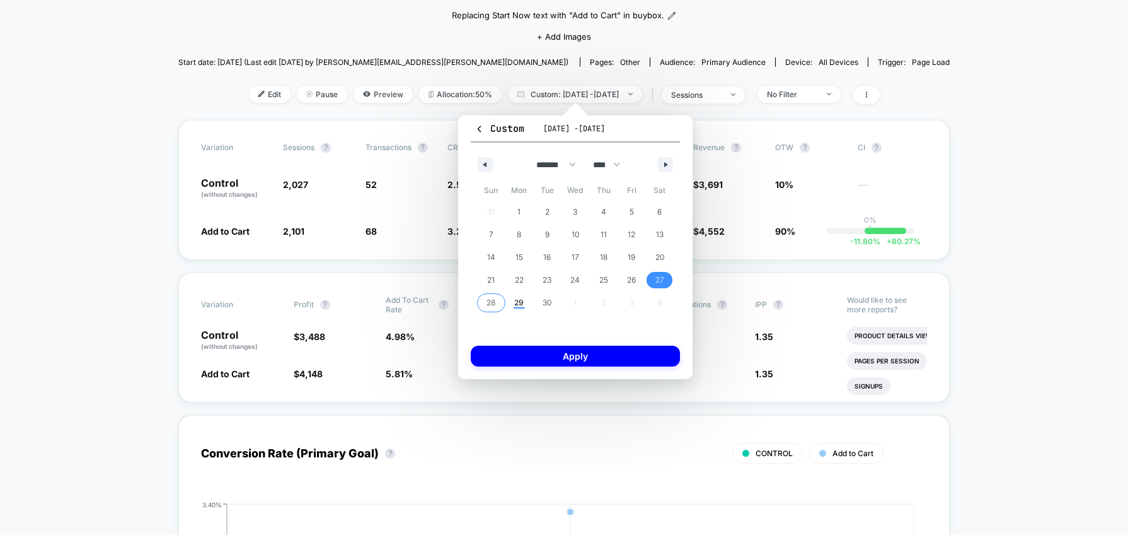
click at [495, 303] on span "28" at bounding box center [491, 302] width 9 height 23
click at [526, 357] on button "Apply" at bounding box center [575, 355] width 209 height 21
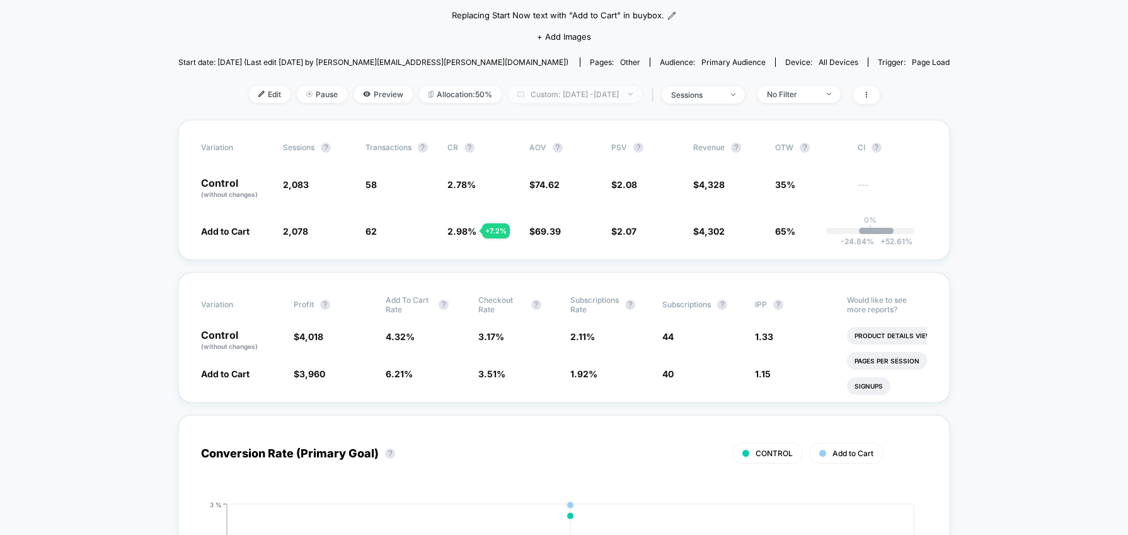
click at [588, 99] on span "Custom: [DATE] - [DATE]" at bounding box center [575, 94] width 134 height 17
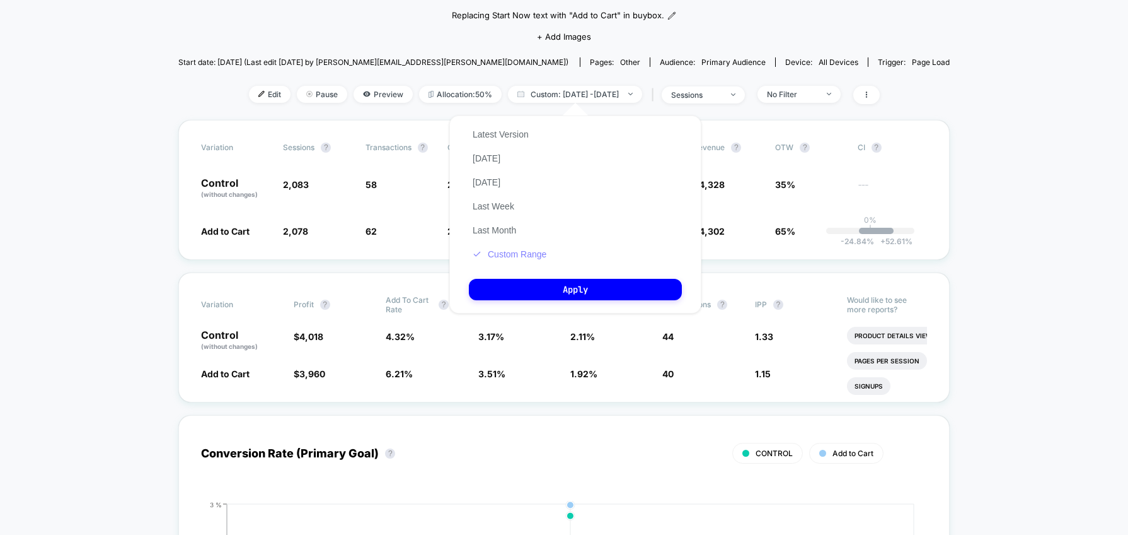
click at [521, 253] on button "Custom Range" at bounding box center [509, 253] width 81 height 11
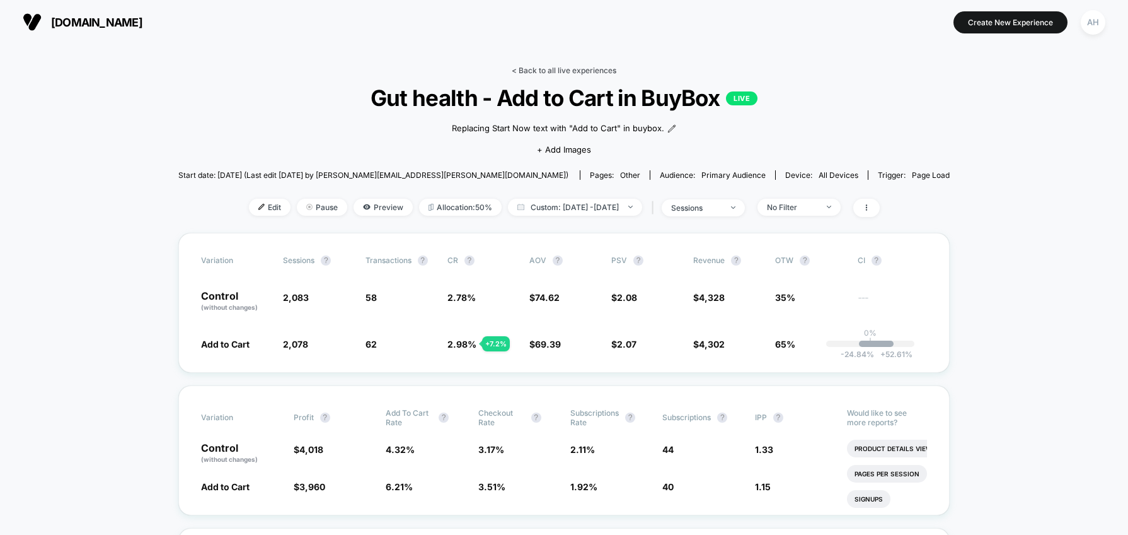
click at [551, 66] on link "< Back to all live experiences" at bounding box center [564, 70] width 105 height 9
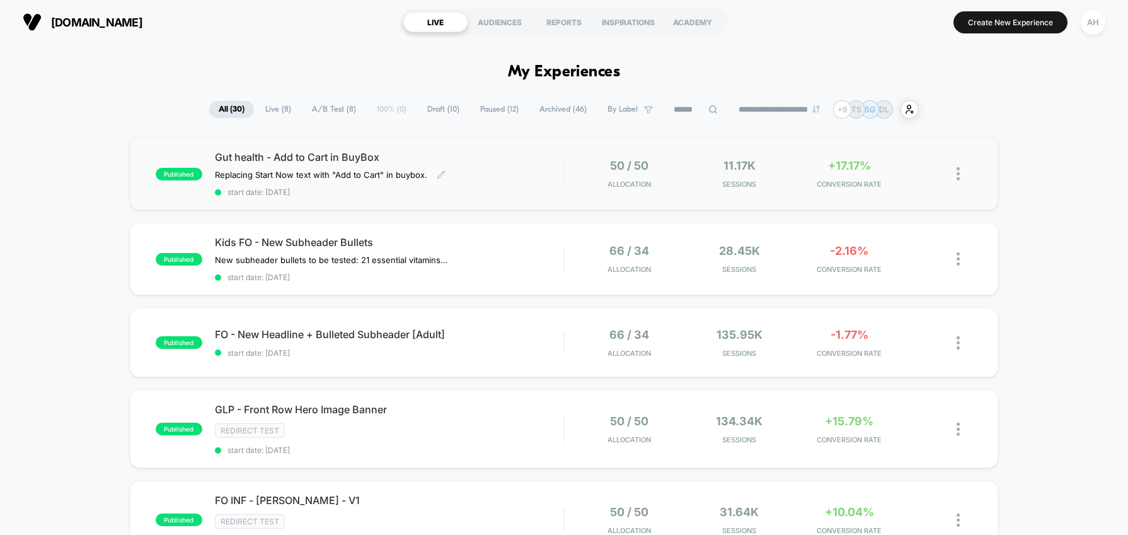
click at [515, 185] on div "Gut health - Add to Cart in BuyBox Replacing Start Now text with "Add to Cart" …" at bounding box center [389, 174] width 349 height 46
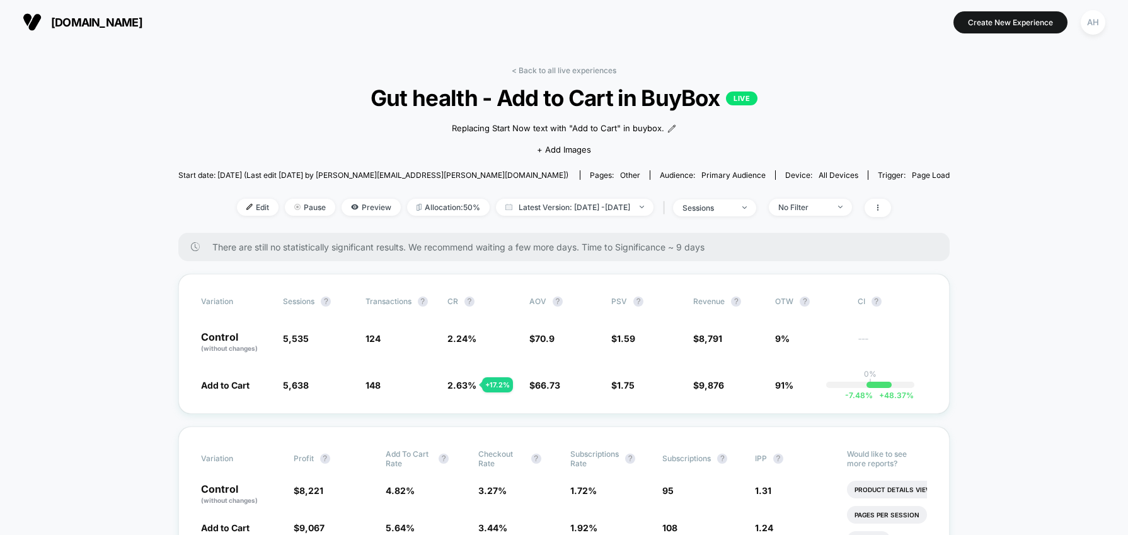
click at [559, 73] on link "< Back to all live experiences" at bounding box center [564, 70] width 105 height 9
